Goal: Task Accomplishment & Management: Complete application form

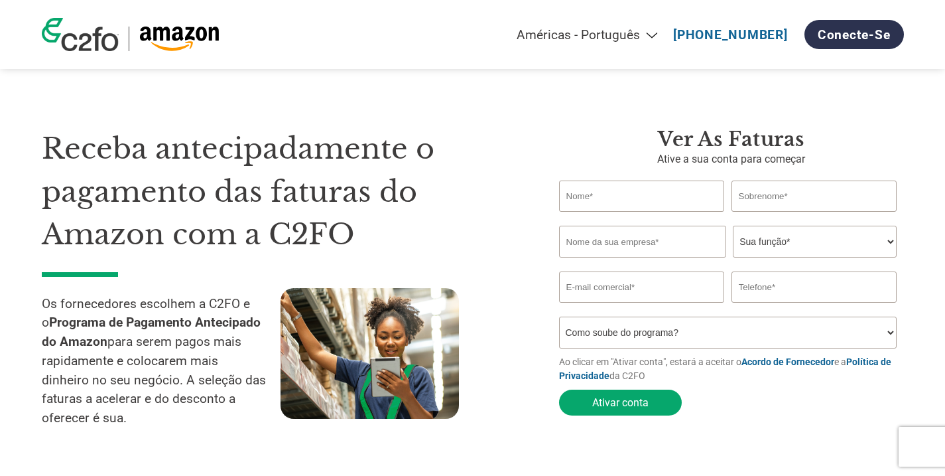
select select "pt"
type input "MATEUS"
type input "FUHR"
type input "FLOWBAR INDÚSTRIA DE ALIMENTOS LTDA"
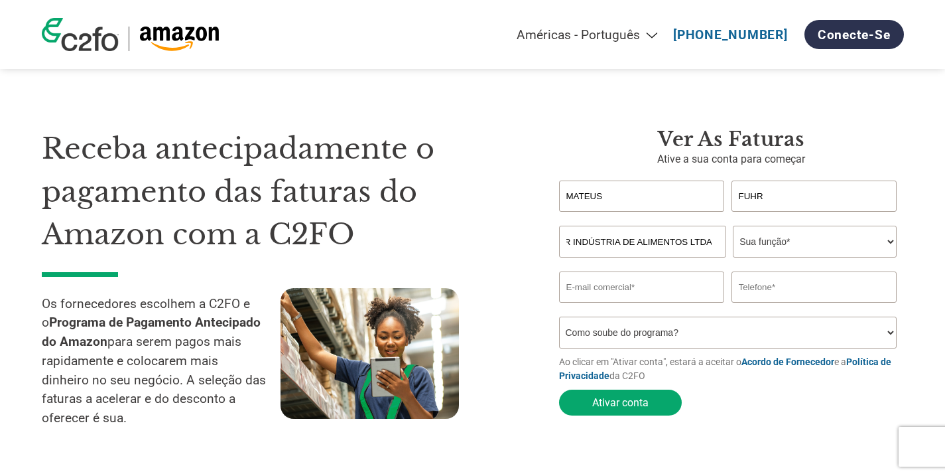
click at [795, 239] on select "Sua função* CFO Auditor Financeiro Gerente de Crédito Diretor Financeiro Tesour…" at bounding box center [815, 242] width 164 height 32
select select "PRESIDENT"
click at [733, 226] on select "Sua função* CFO Auditor Financeiro Gerente de Crédito Diretor Financeiro Tesour…" at bounding box center [815, 242] width 164 height 32
click at [606, 289] on input "email" at bounding box center [642, 286] width 166 height 31
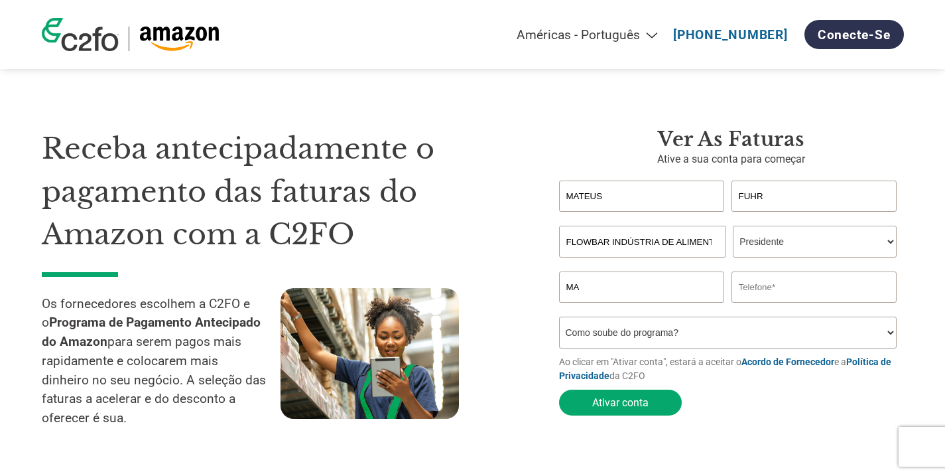
type input "M"
type input "[EMAIL_ADDRESS][DOMAIN_NAME]"
click at [745, 298] on input "text" at bounding box center [815, 286] width 166 height 31
type input "[PHONE_NUMBER]"
click at [671, 329] on select "Como soube do programa? Recebi uma carta Email Mídias sociais Pesquisa on-line …" at bounding box center [728, 332] width 338 height 32
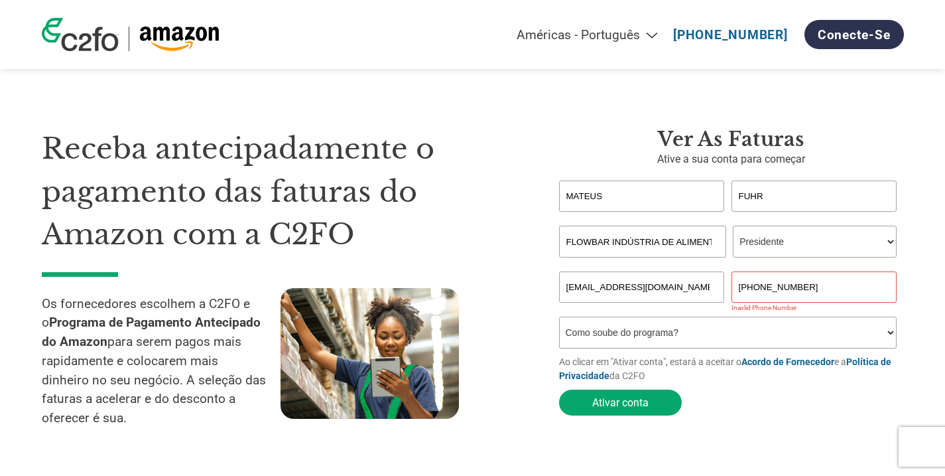
select select "Email"
click at [559, 316] on select "Como soube do programa? Recebi uma carta Email Mídias sociais Pesquisa on-line …" at bounding box center [728, 332] width 338 height 32
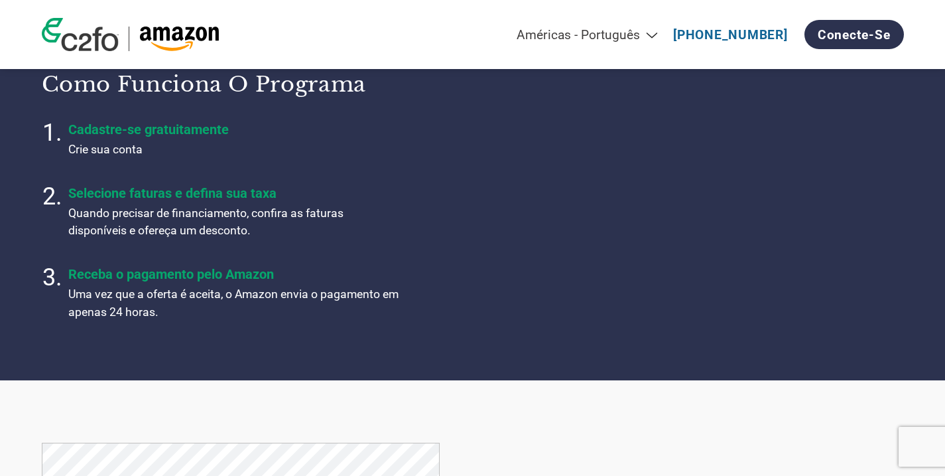
scroll to position [64, 0]
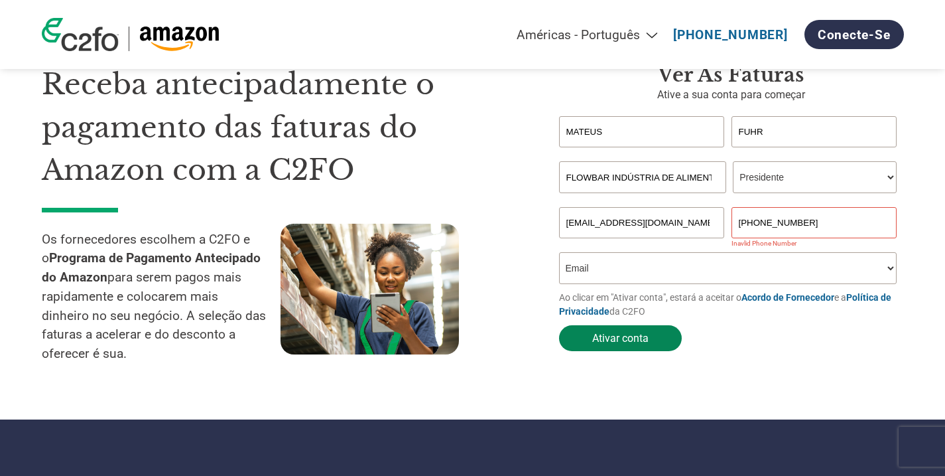
click at [621, 341] on button "Ativar conta" at bounding box center [620, 338] width 123 height 26
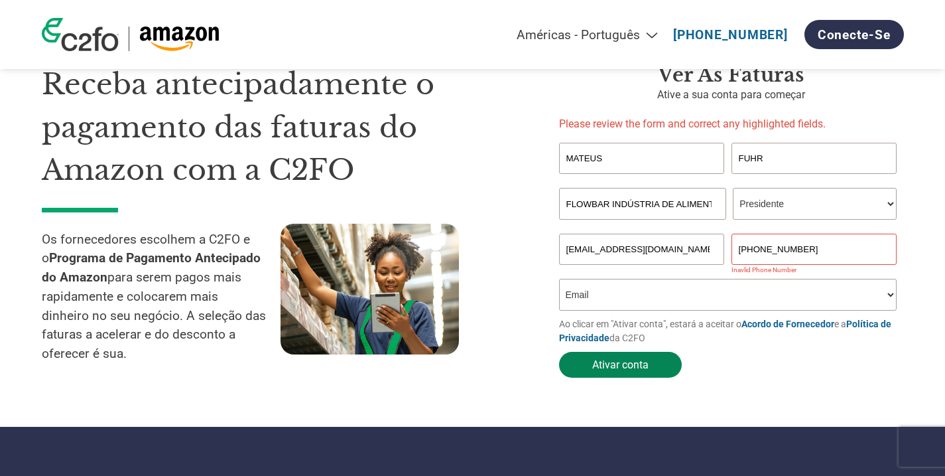
click at [620, 355] on button "Ativar conta" at bounding box center [620, 365] width 123 height 26
click at [778, 247] on input "[PHONE_NUMBER]" at bounding box center [815, 248] width 166 height 31
click at [720, 300] on select "Como soube do programa? Recebi uma carta Email Mídias sociais Pesquisa on-line …" at bounding box center [728, 295] width 338 height 32
click at [559, 279] on select "Como soube do programa? Recebi uma carta Email Mídias sociais Pesquisa on-line …" at bounding box center [728, 295] width 338 height 32
click at [592, 363] on button "Ativar conta" at bounding box center [620, 365] width 123 height 26
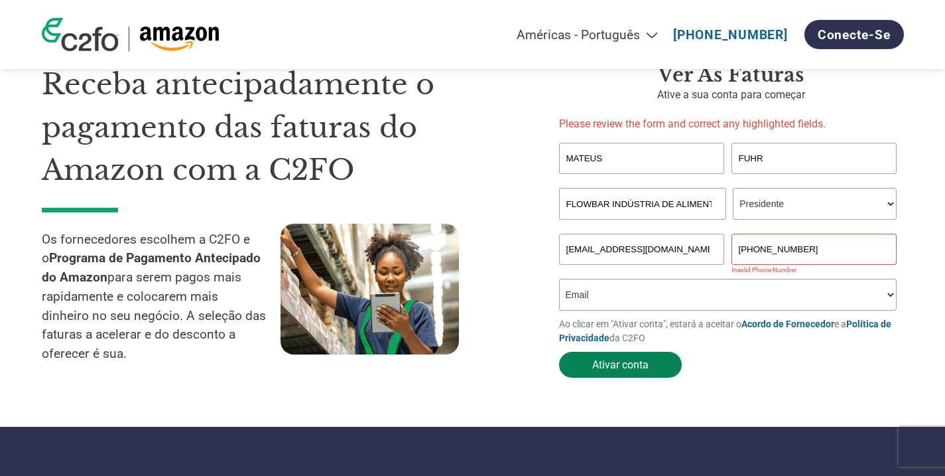
click at [592, 363] on button "Ativar conta" at bounding box center [620, 365] width 123 height 26
click at [635, 359] on button "Ativar conta" at bounding box center [620, 365] width 123 height 26
click at [730, 367] on form "MATEUS FUHR Invalid first name or first name is too long Invalid last name or l…" at bounding box center [731, 263] width 345 height 241
click at [789, 241] on input "[PHONE_NUMBER]" at bounding box center [815, 248] width 166 height 31
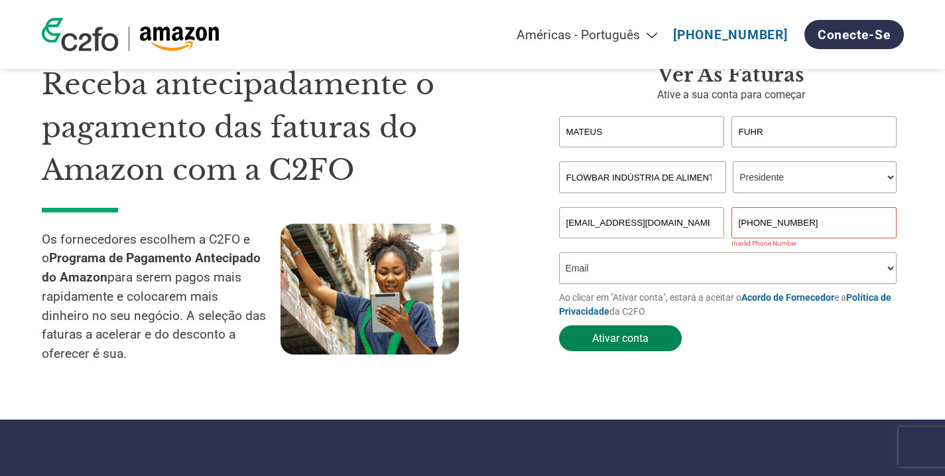
click at [644, 337] on button "Ativar conta" at bounding box center [620, 338] width 123 height 26
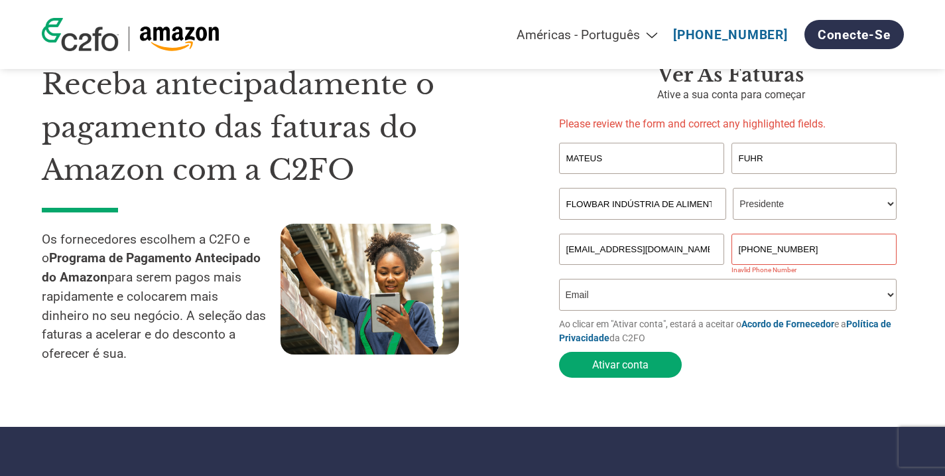
click at [770, 248] on input "[PHONE_NUMBER]" at bounding box center [815, 248] width 166 height 31
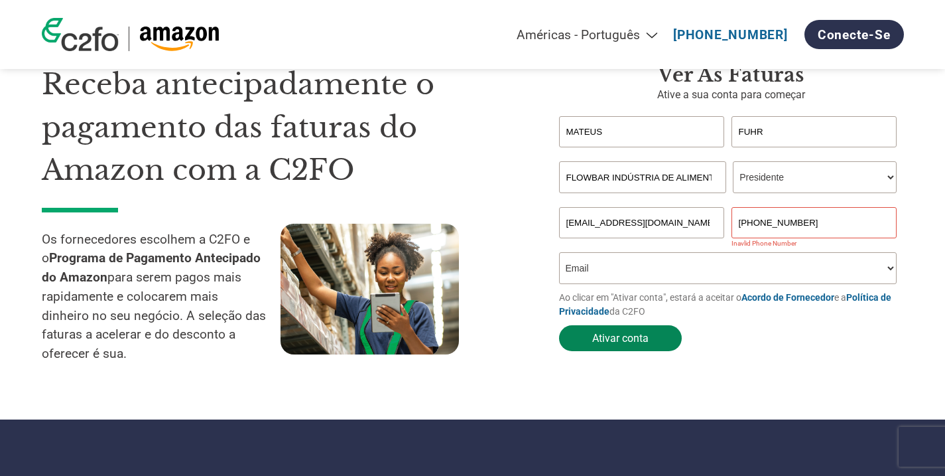
click at [637, 341] on button "Ativar conta" at bounding box center [620, 338] width 123 height 26
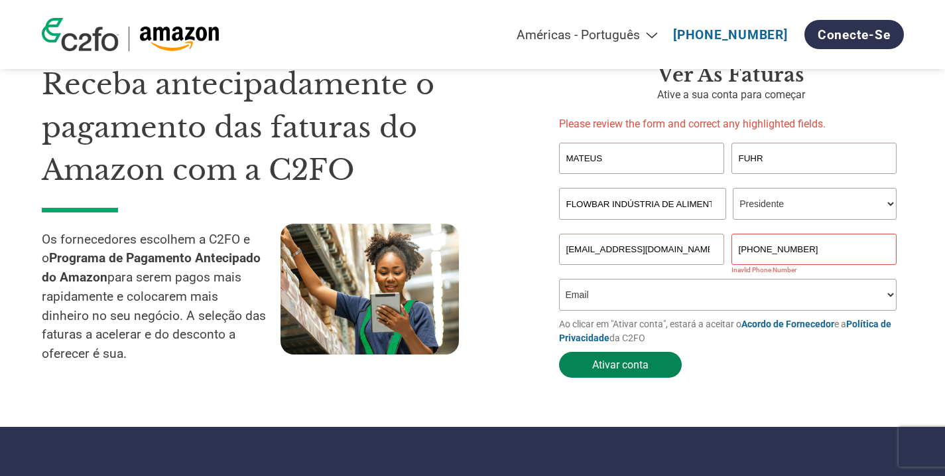
click at [637, 341] on p "Ao clicar em "Ativar conta", estará a aceitar o Acordo de Fornecedor e a Políti…" at bounding box center [731, 331] width 345 height 28
click at [801, 245] on input "[PHONE_NUMBER]" at bounding box center [815, 248] width 166 height 31
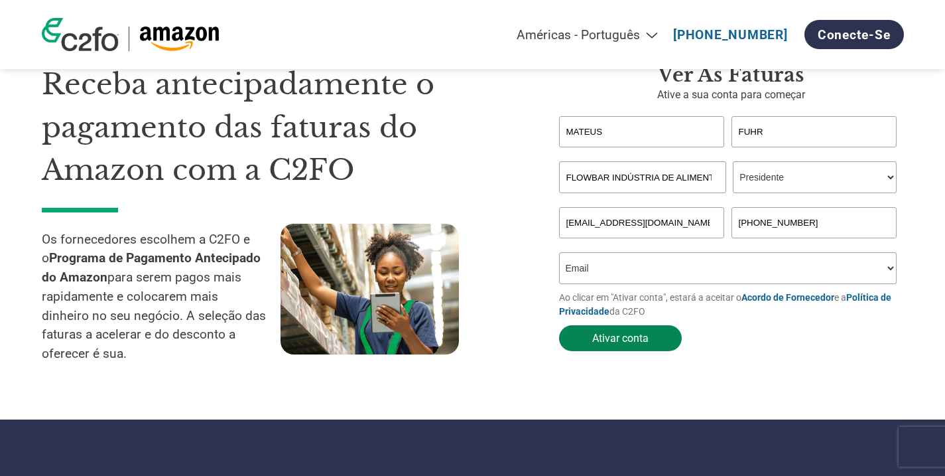
click at [639, 336] on button "Ativar conta" at bounding box center [620, 338] width 123 height 26
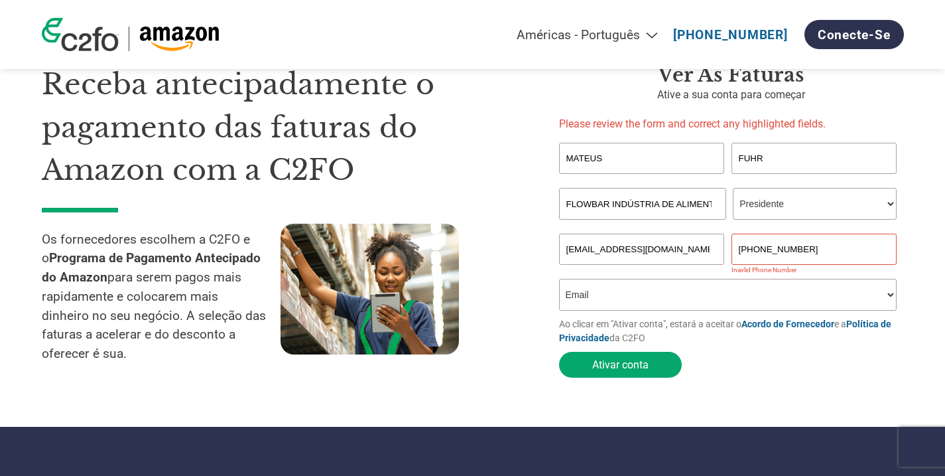
click at [858, 245] on input "[PHONE_NUMBER]" at bounding box center [815, 248] width 166 height 31
click at [693, 288] on select "Como soube do programa? Recebi uma carta Email Mídias sociais Pesquisa on-line …" at bounding box center [728, 295] width 338 height 32
click at [559, 279] on select "Como soube do programa? Recebi uma carta Email Mídias sociais Pesquisa on-line …" at bounding box center [728, 295] width 338 height 32
click at [625, 365] on button "Ativar conta" at bounding box center [620, 365] width 123 height 26
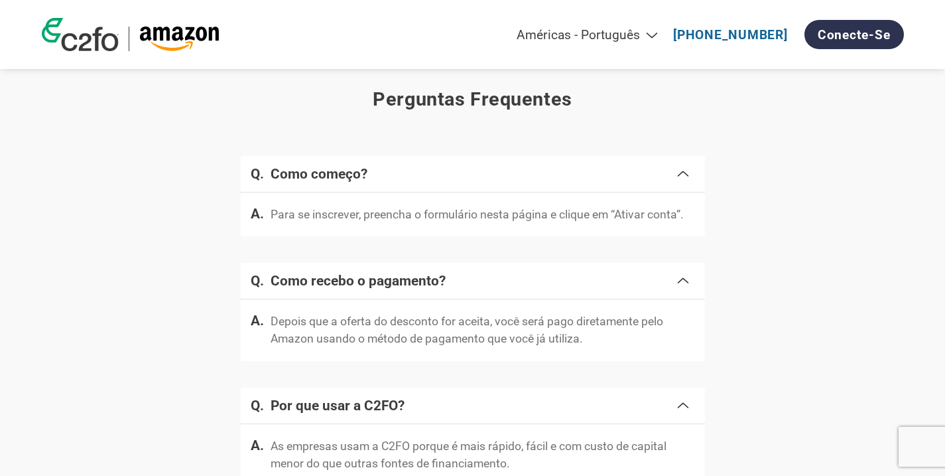
scroll to position [1630, 0]
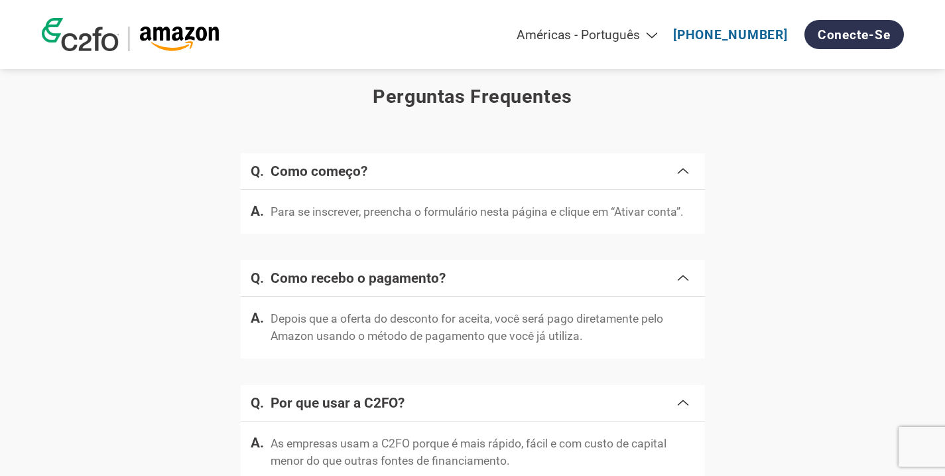
click at [640, 215] on p "Para se inscrever, preencha o formulário nesta página e clique em “Ativar conta…" at bounding box center [477, 211] width 413 height 17
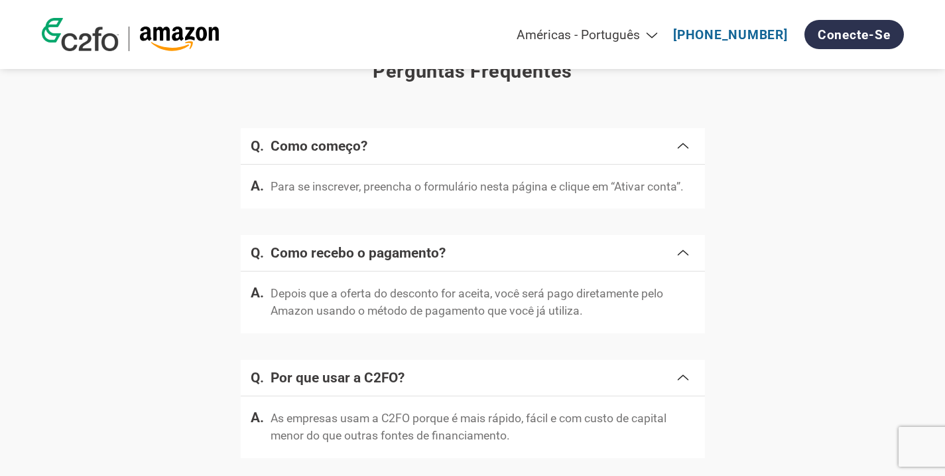
scroll to position [1658, 0]
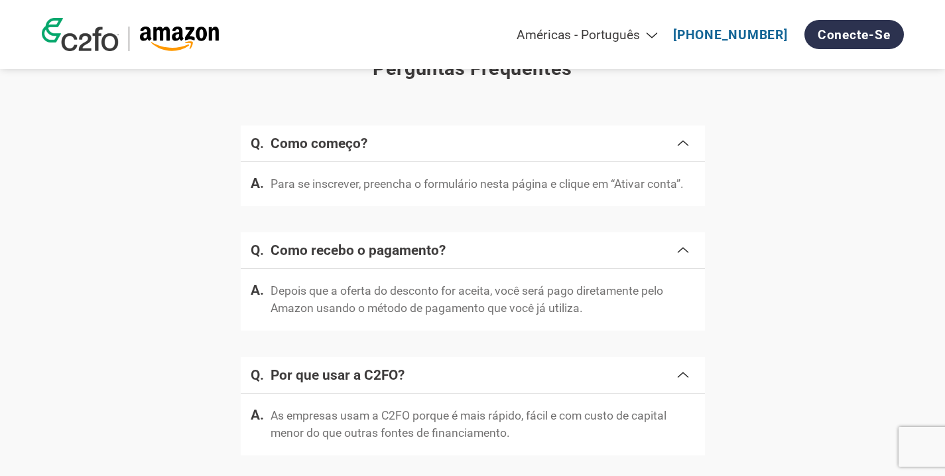
click at [350, 309] on p "Depois que a oferta do desconto for aceita, você será pago diretamente pelo Ama…" at bounding box center [483, 299] width 424 height 35
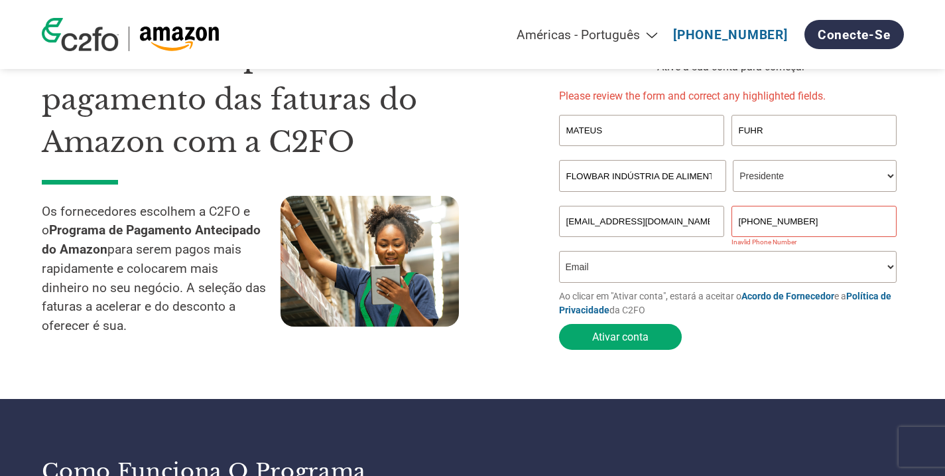
scroll to position [0, 0]
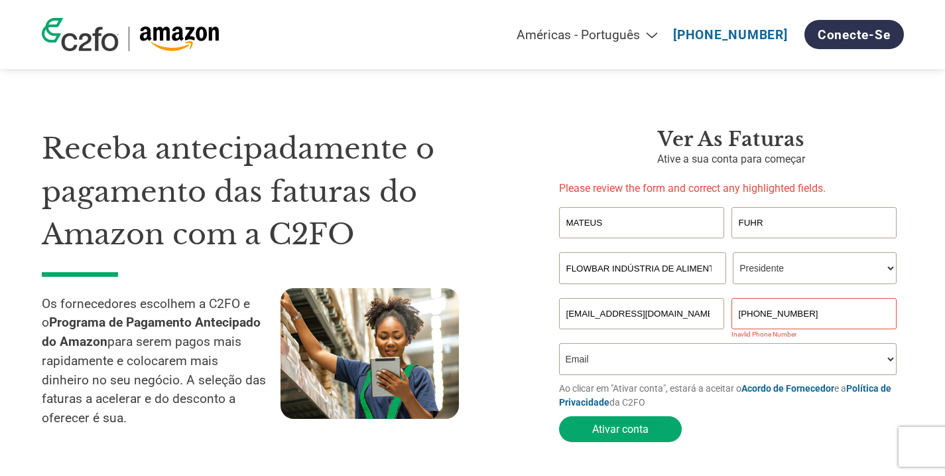
click at [806, 302] on input "[PHONE_NUMBER]" at bounding box center [815, 313] width 166 height 31
click at [839, 310] on input "[PHONE_NUMBER]" at bounding box center [815, 313] width 166 height 31
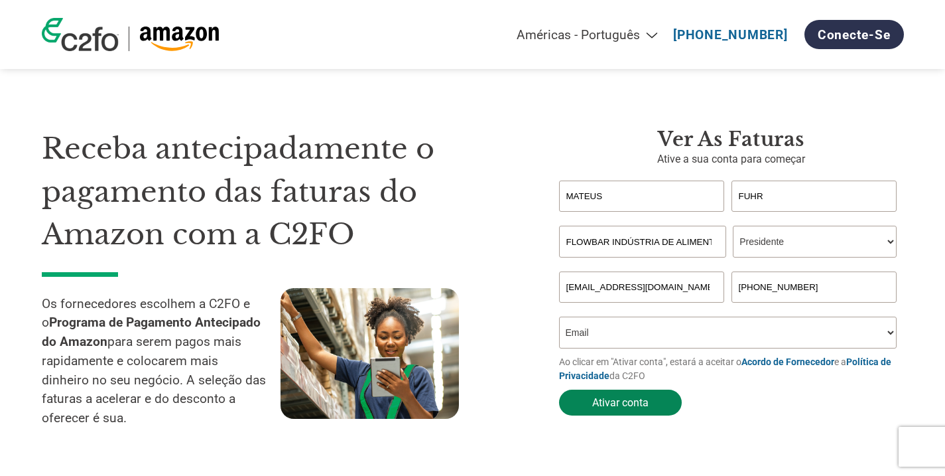
click at [620, 405] on button "Ativar conta" at bounding box center [620, 402] width 123 height 26
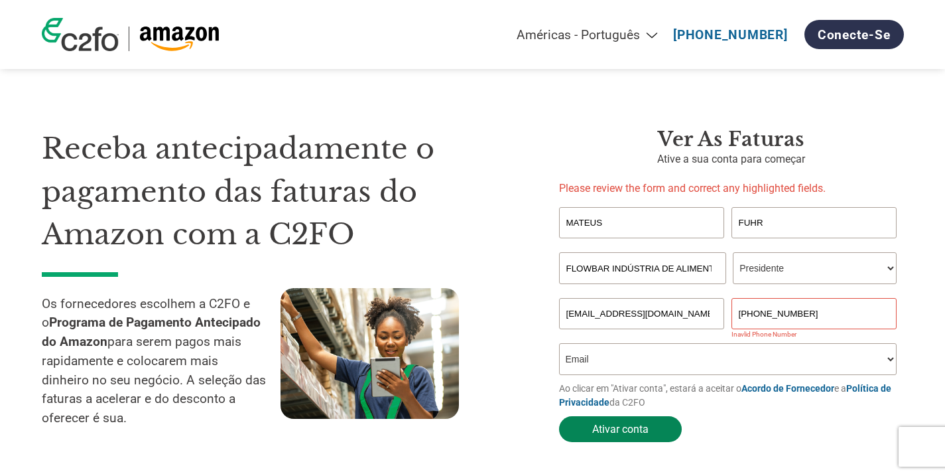
click at [625, 428] on button "Ativar conta" at bounding box center [620, 429] width 123 height 26
click at [820, 312] on input "[PHONE_NUMBER]" at bounding box center [815, 313] width 166 height 31
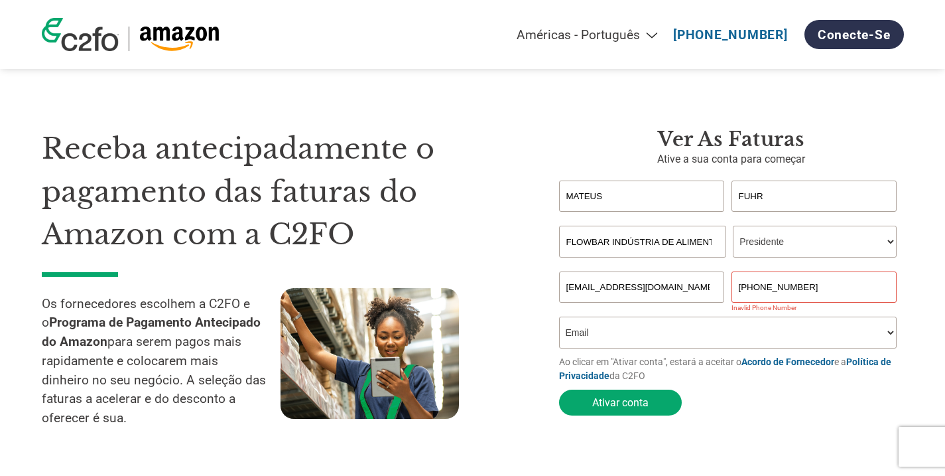
click at [595, 392] on button "Ativar conta" at bounding box center [620, 402] width 123 height 26
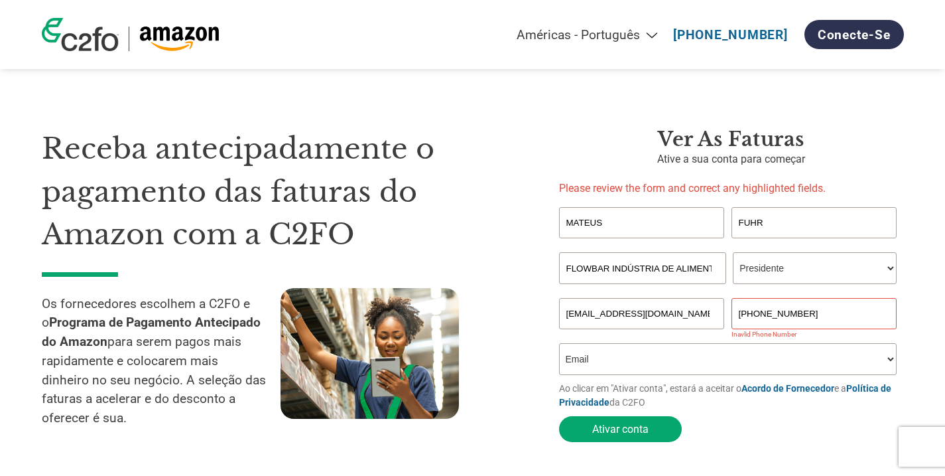
click at [777, 315] on input "[PHONE_NUMBER]" at bounding box center [815, 313] width 166 height 31
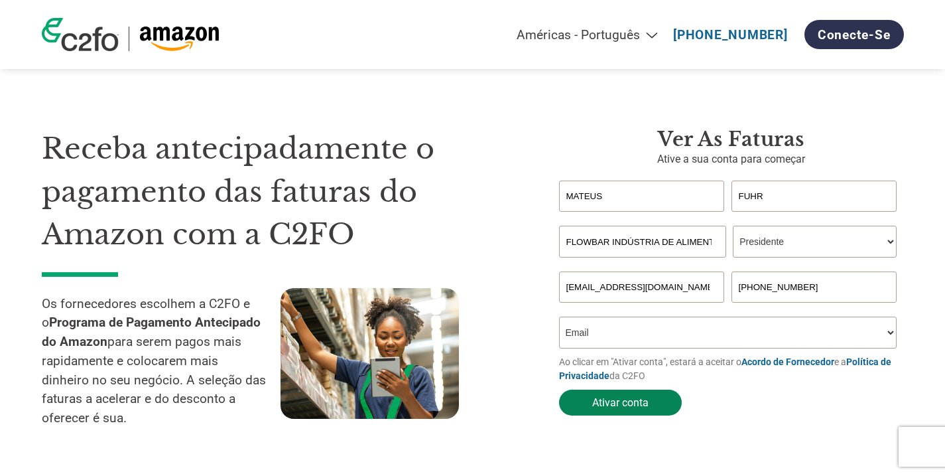
click at [612, 407] on button "Ativar conta" at bounding box center [620, 402] width 123 height 26
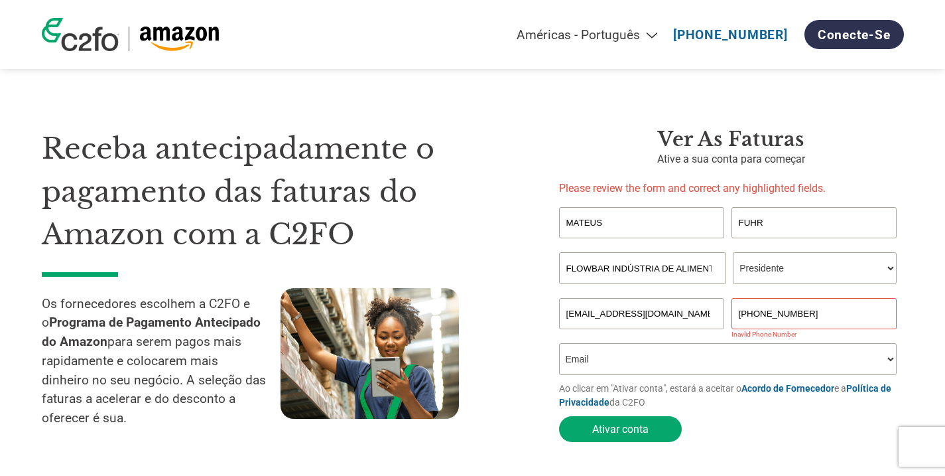
click at [841, 312] on input "[PHONE_NUMBER]" at bounding box center [815, 313] width 166 height 31
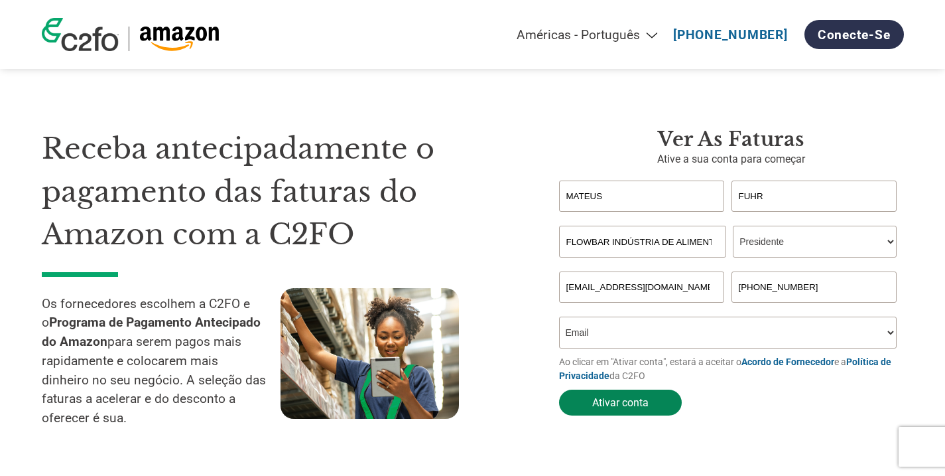
click at [596, 393] on button "Ativar conta" at bounding box center [620, 402] width 123 height 26
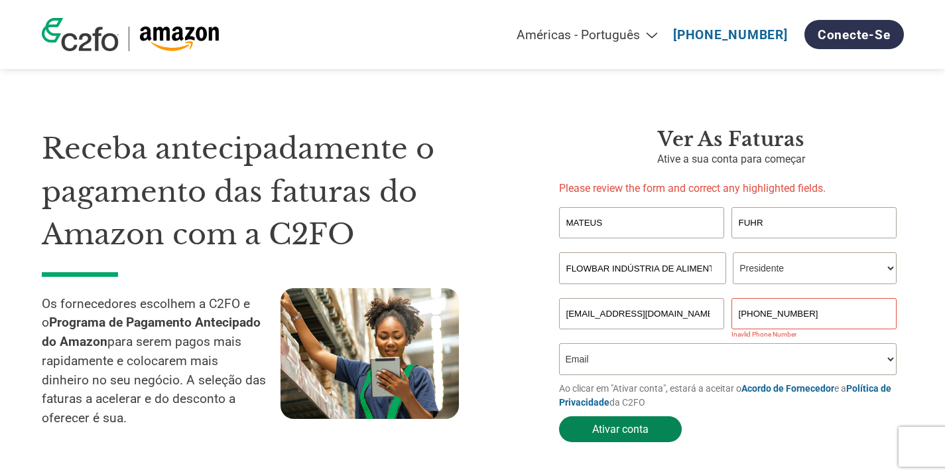
click at [607, 418] on button "Ativar conta" at bounding box center [620, 429] width 123 height 26
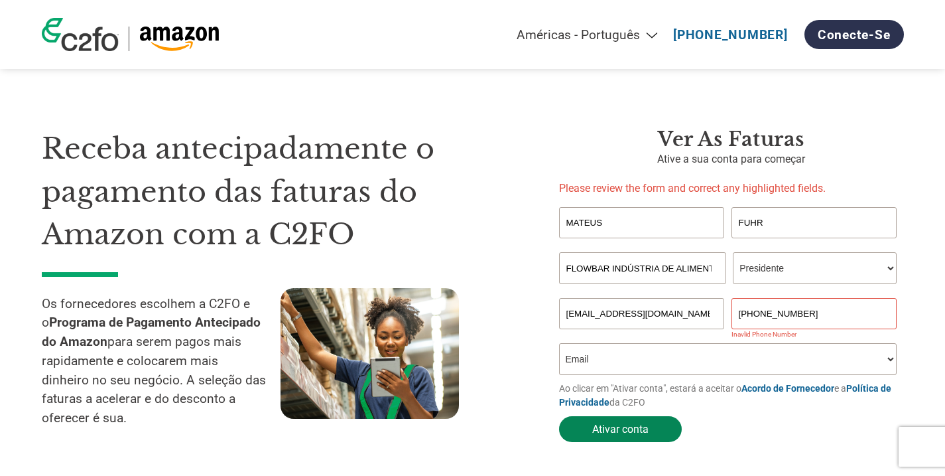
click at [607, 418] on button "Ativar conta" at bounding box center [620, 429] width 123 height 26
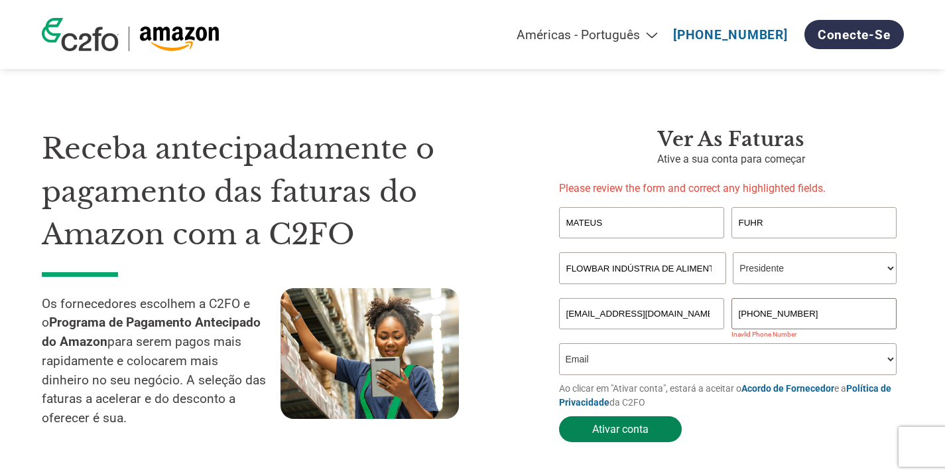
click at [607, 418] on button "Ativar conta" at bounding box center [620, 429] width 123 height 26
click at [760, 313] on input "[PHONE_NUMBER]" at bounding box center [815, 313] width 166 height 31
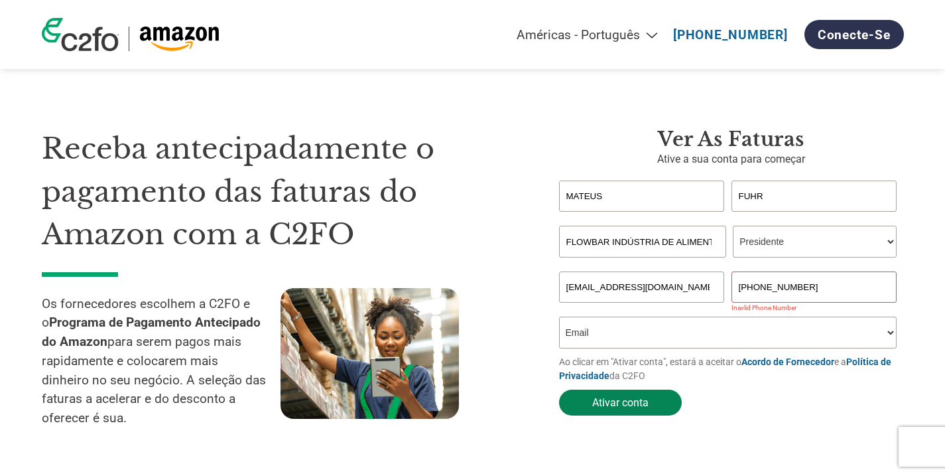
click at [625, 398] on button "Ativar conta" at bounding box center [620, 402] width 123 height 26
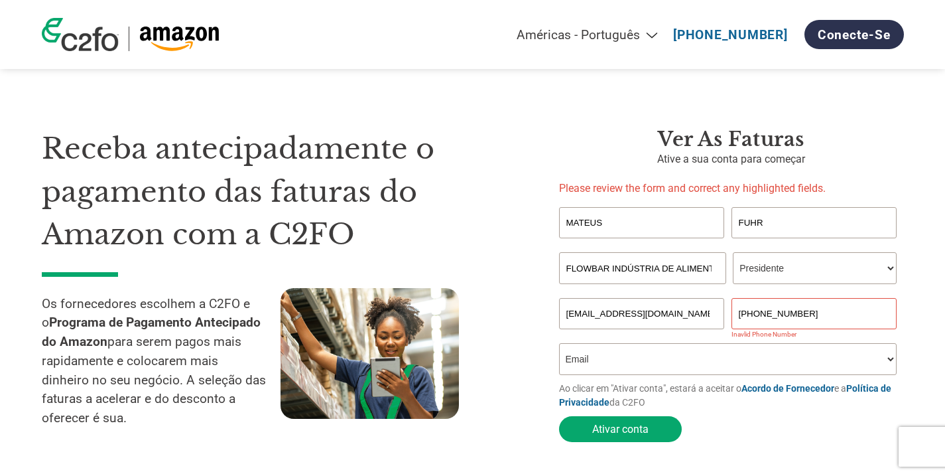
click at [780, 312] on input "[PHONE_NUMBER]" at bounding box center [815, 313] width 166 height 31
click at [803, 315] on input "[PHONE_NUMBER]" at bounding box center [815, 313] width 166 height 31
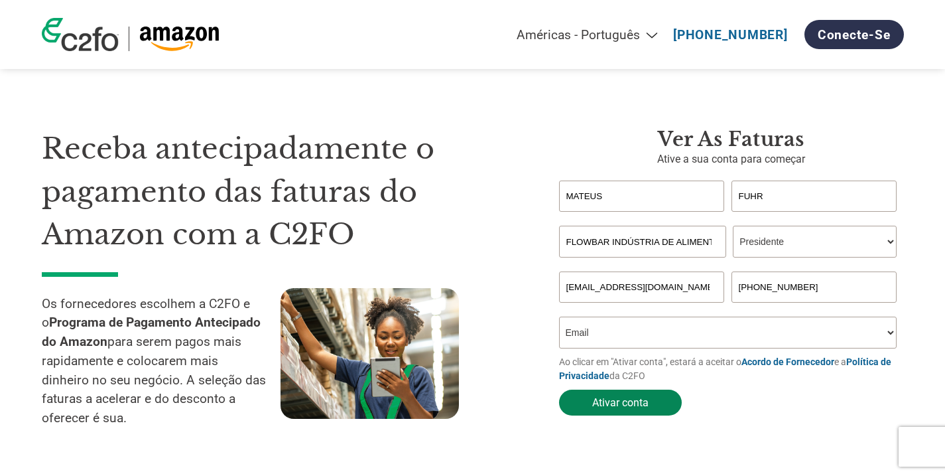
type input "[PHONE_NUMBER]"
click at [625, 403] on button "Ativar conta" at bounding box center [620, 402] width 123 height 26
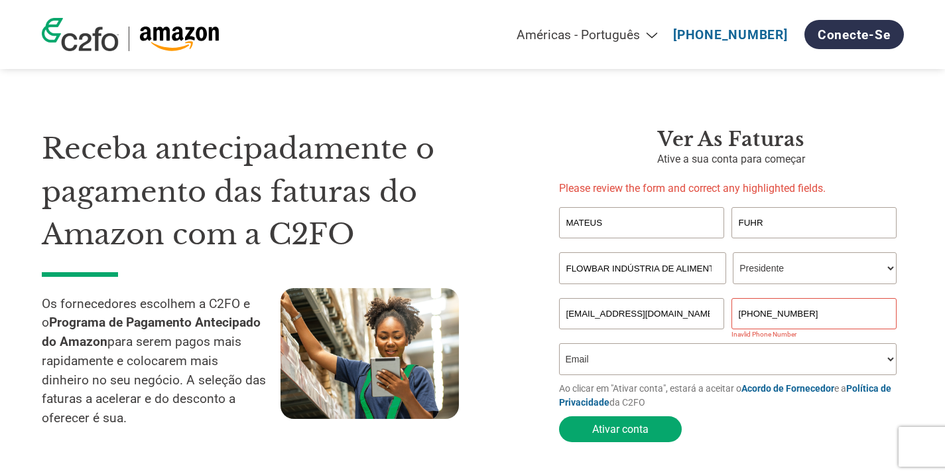
drag, startPoint x: 825, startPoint y: 311, endPoint x: 577, endPoint y: 300, distance: 248.3
click at [586, 302] on div "[EMAIL_ADDRESS][DOMAIN_NAME] [PHONE_NUMBER]" at bounding box center [731, 313] width 345 height 31
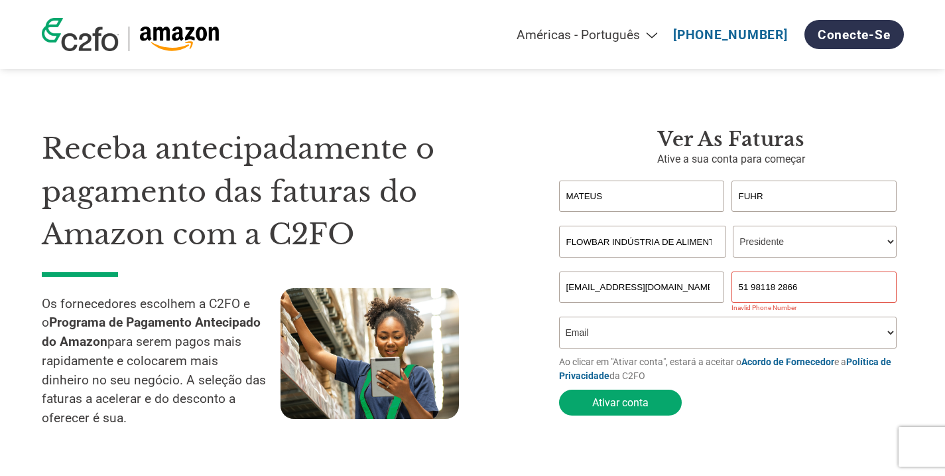
click at [623, 340] on select "Como soube do programa? Recebi uma carta Email Mídias sociais Pesquisa on-line …" at bounding box center [728, 332] width 338 height 32
click at [559, 316] on select "Como soube do programa? Recebi uma carta Email Mídias sociais Pesquisa on-line …" at bounding box center [728, 332] width 338 height 32
click at [586, 400] on button "Ativar conta" at bounding box center [620, 402] width 123 height 26
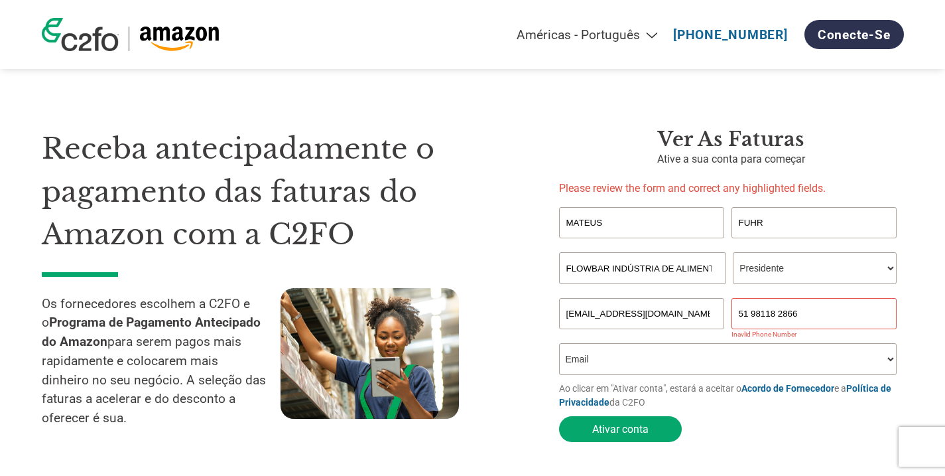
click at [743, 312] on input "51 98118 2866" at bounding box center [815, 313] width 166 height 31
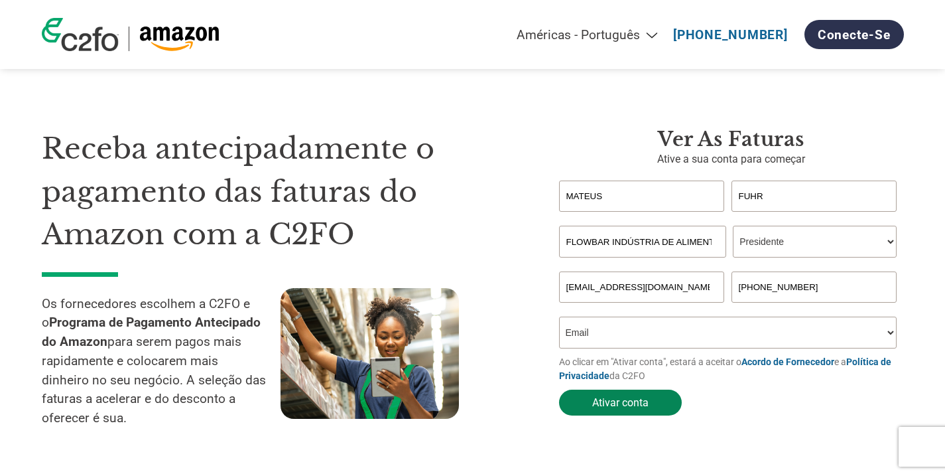
type input "[PHONE_NUMBER]"
click at [629, 398] on button "Ativar conta" at bounding box center [620, 402] width 123 height 26
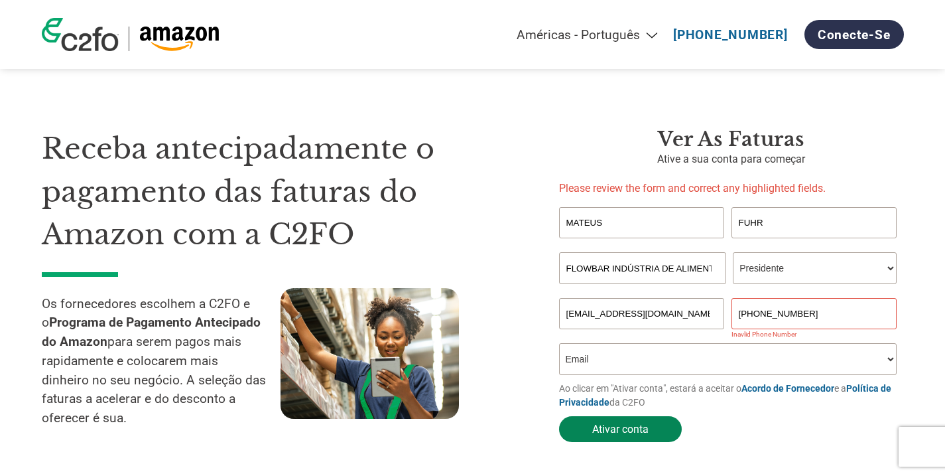
click at [631, 427] on button "Ativar conta" at bounding box center [620, 429] width 123 height 26
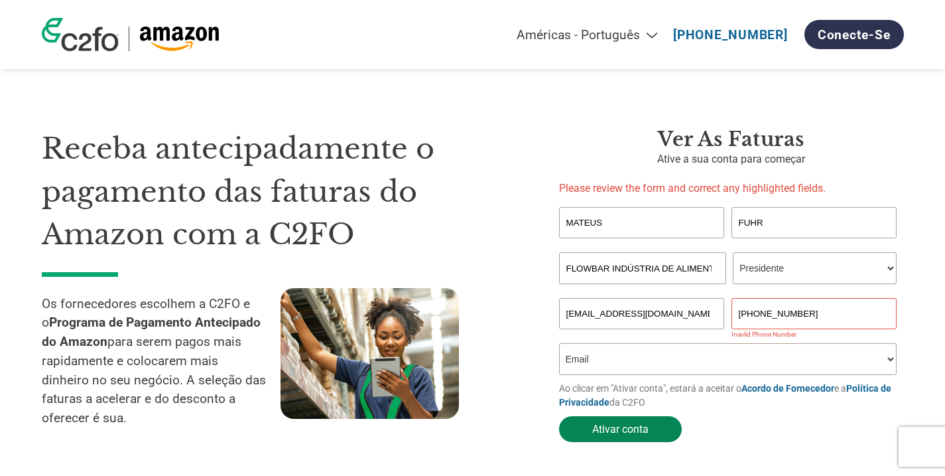
click at [630, 427] on button "Ativar conta" at bounding box center [620, 429] width 123 height 26
click at [629, 427] on button "Ativar conta" at bounding box center [620, 429] width 123 height 26
click at [623, 427] on button "Ativar conta" at bounding box center [620, 429] width 123 height 26
click at [616, 413] on form "MATEUS FUHR Invalid first name or first name is too long Invalid last name or l…" at bounding box center [731, 327] width 345 height 241
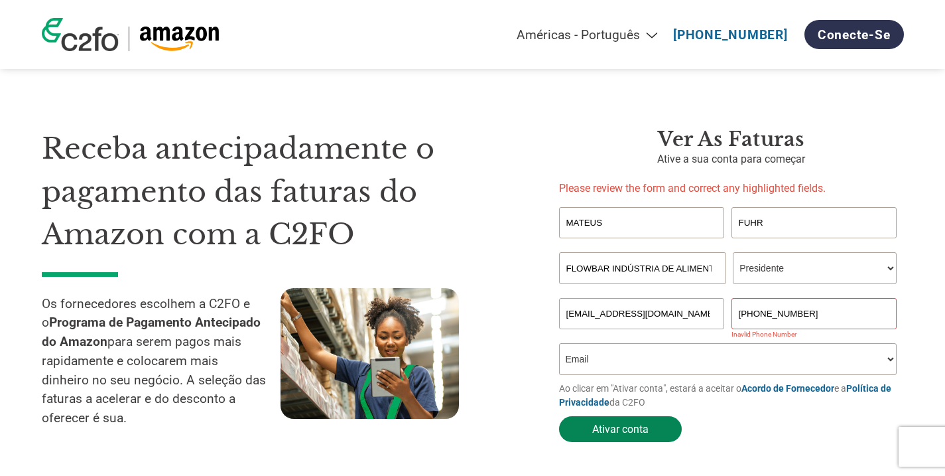
click at [616, 427] on button "Ativar conta" at bounding box center [620, 429] width 123 height 26
click at [846, 36] on link "Conecte-se" at bounding box center [854, 34] width 99 height 29
